Goal: Task Accomplishment & Management: Manage account settings

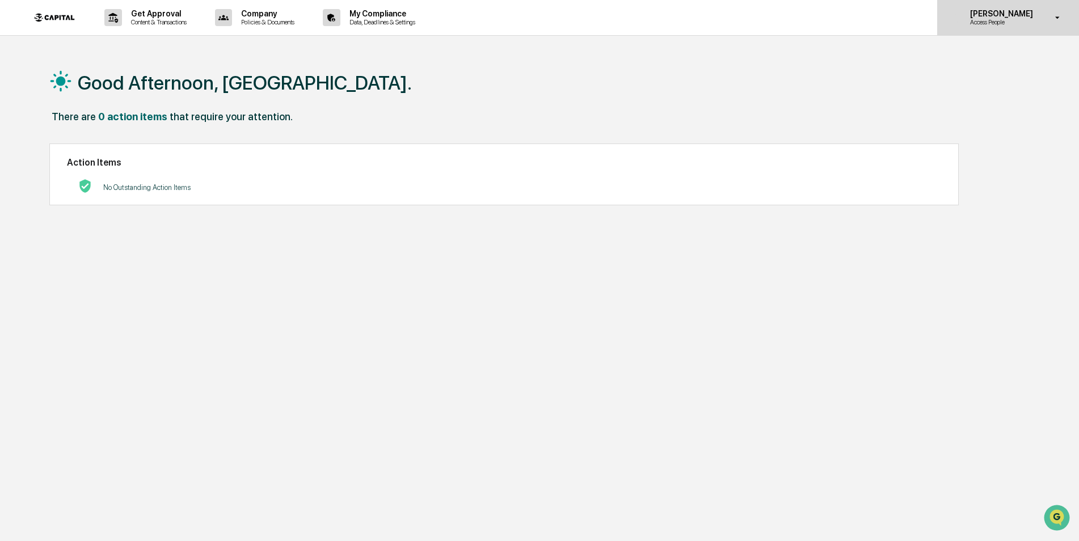
click at [1008, 24] on p "Access People" at bounding box center [1000, 22] width 78 height 8
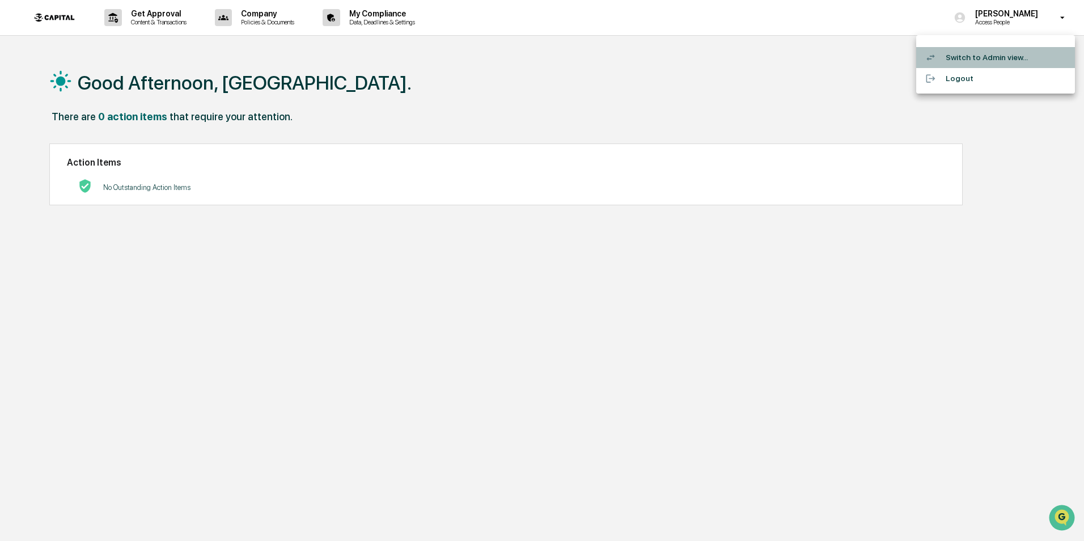
click at [991, 64] on li "Switch to Admin view..." at bounding box center [996, 57] width 159 height 21
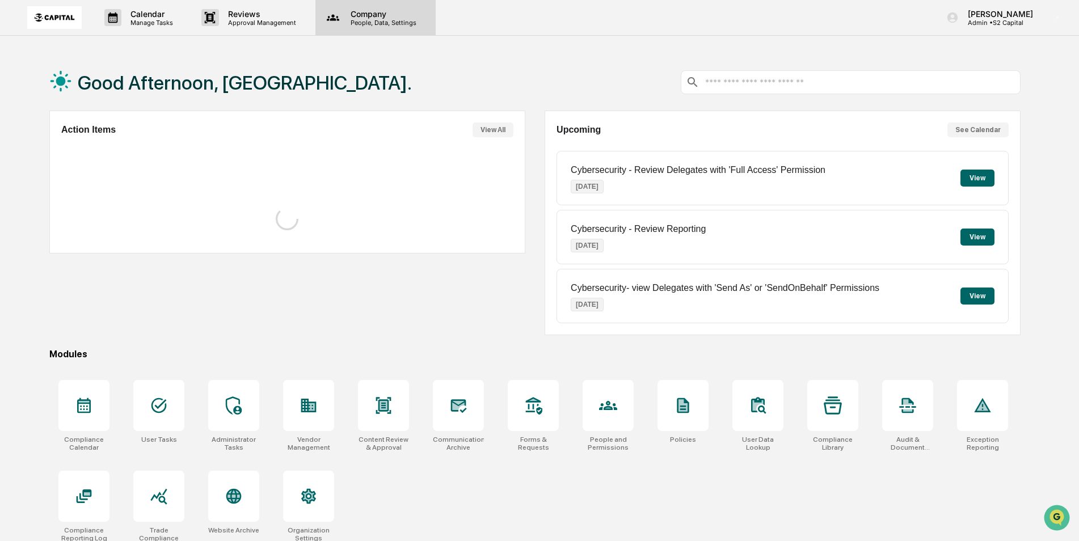
click at [365, 19] on p "People, Data, Settings" at bounding box center [381, 23] width 81 height 8
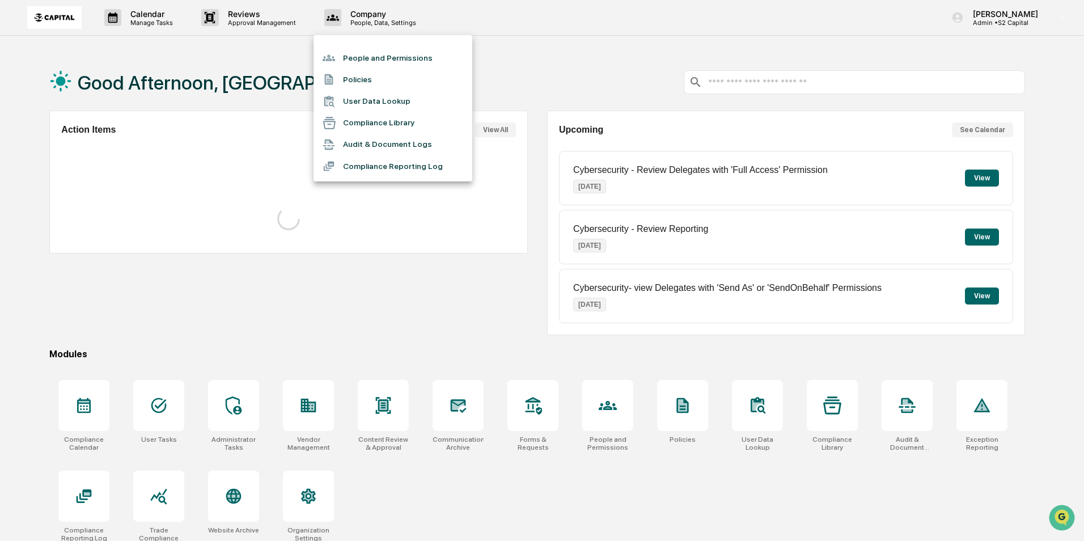
click at [352, 82] on li "Policies" at bounding box center [393, 80] width 159 height 22
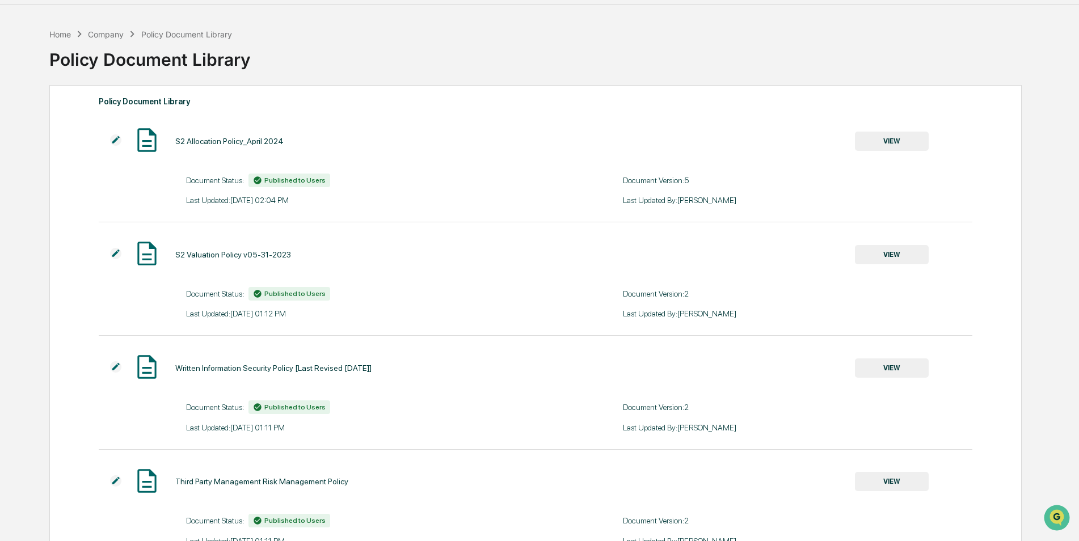
scroll to position [57, 0]
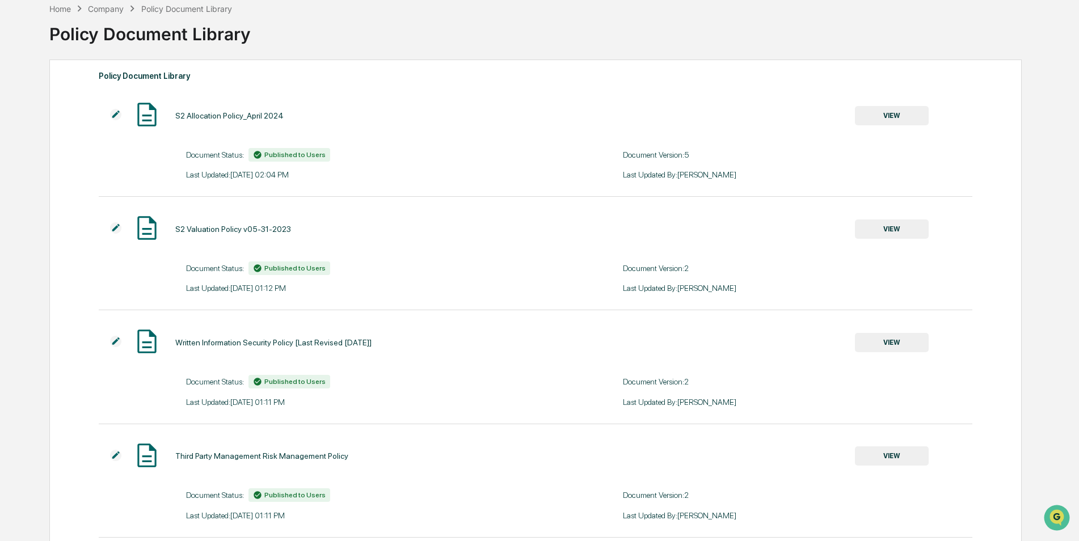
click at [118, 230] on img at bounding box center [115, 227] width 11 height 11
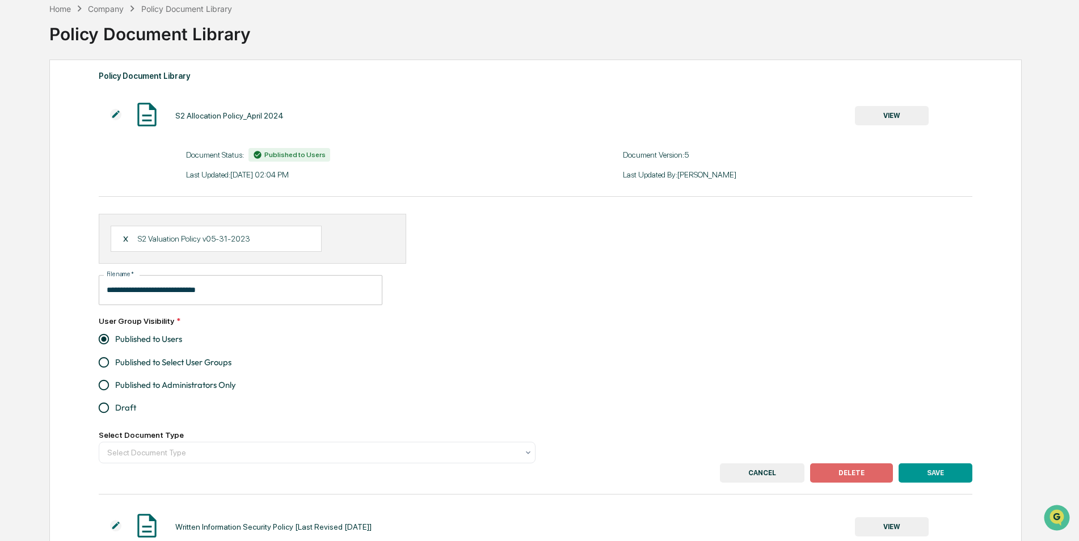
click at [120, 241] on div "X S2 Valuation Policy v05-31-2023" at bounding box center [216, 239] width 211 height 26
click at [127, 242] on div "X" at bounding box center [130, 239] width 15 height 10
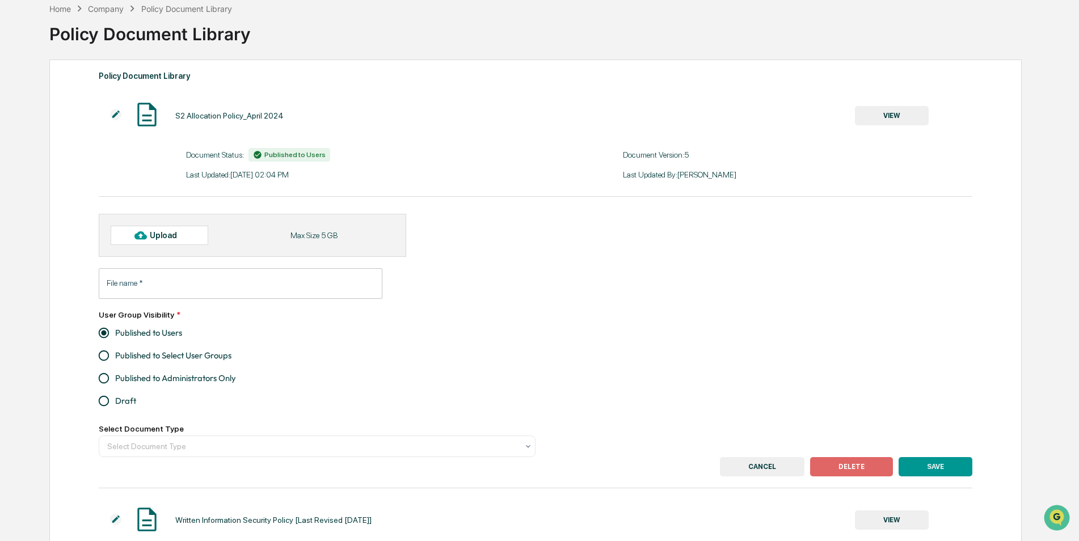
click at [176, 237] on div "Upload" at bounding box center [168, 235] width 37 height 9
type input "**********"
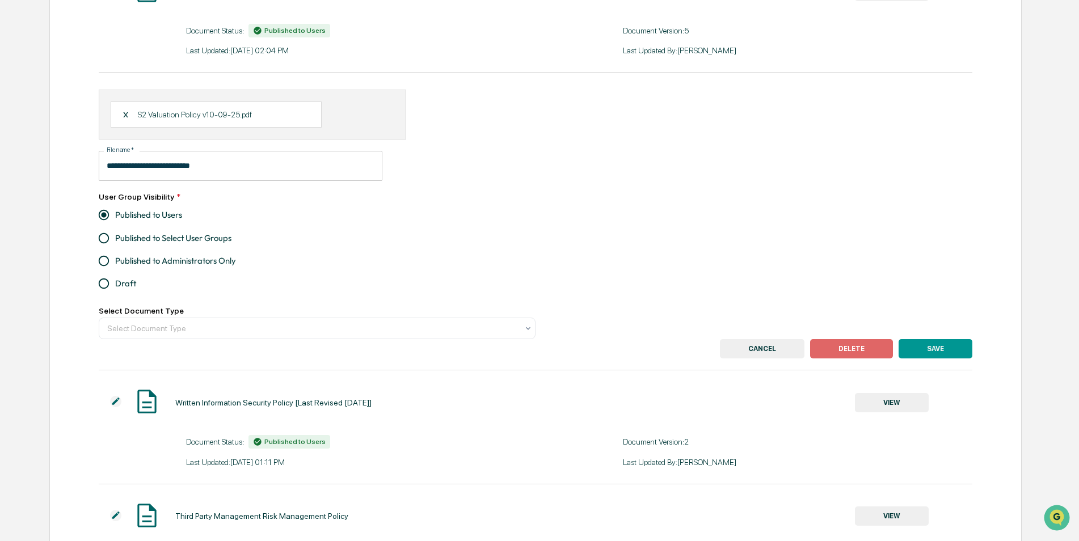
scroll to position [227, 0]
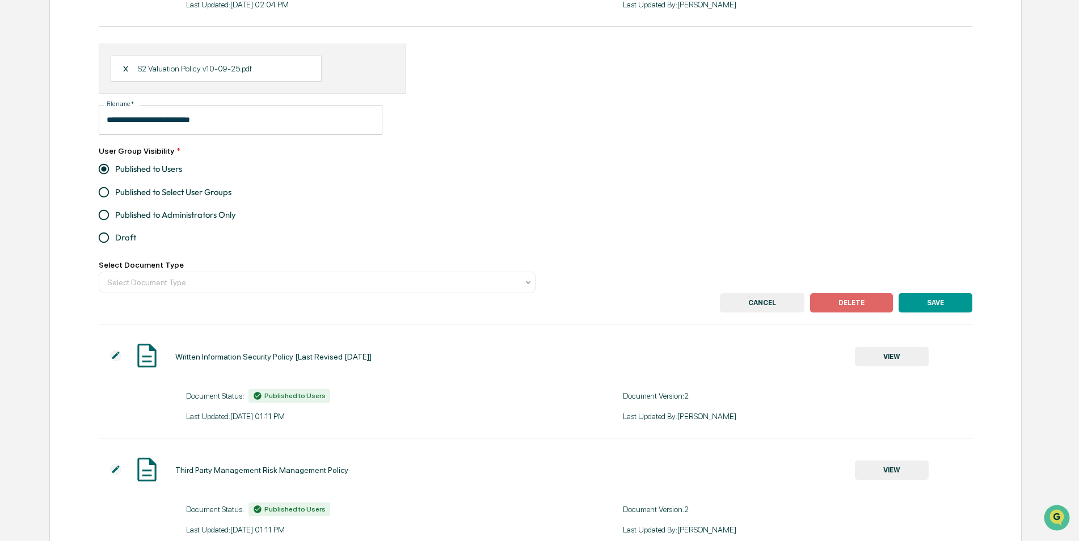
click at [927, 301] on button "SAVE" at bounding box center [935, 302] width 74 height 19
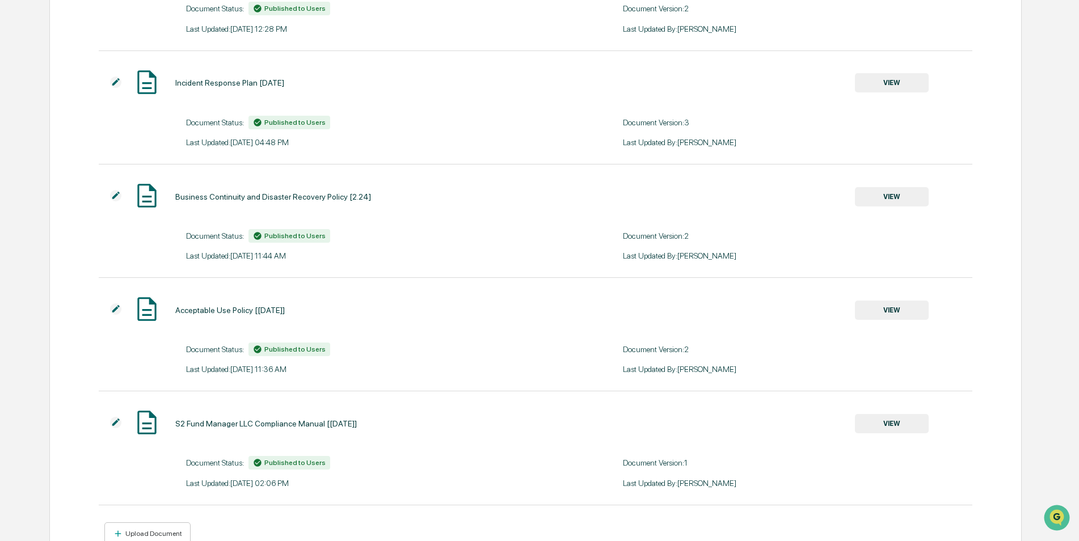
scroll to position [693, 0]
